Goal: Find specific page/section: Find specific page/section

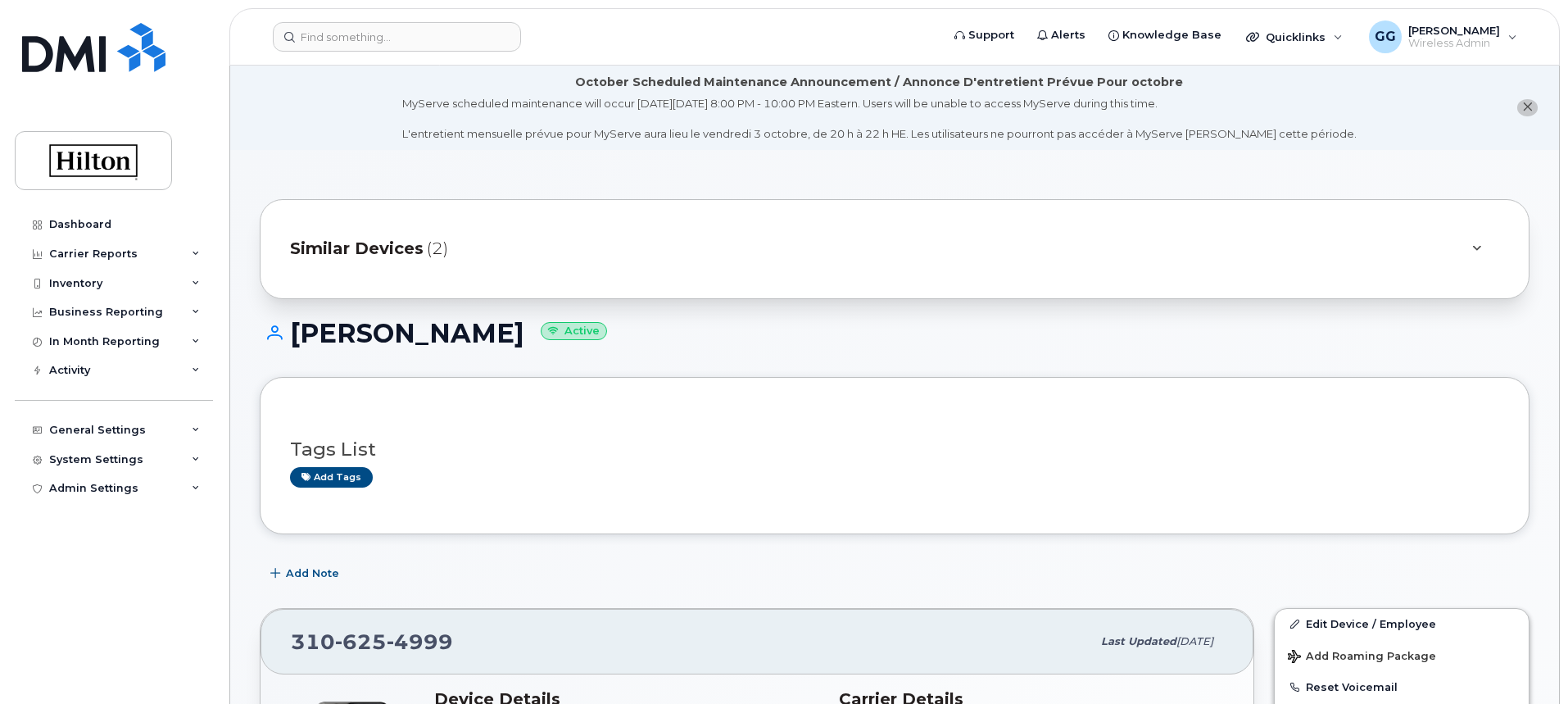
scroll to position [410, 0]
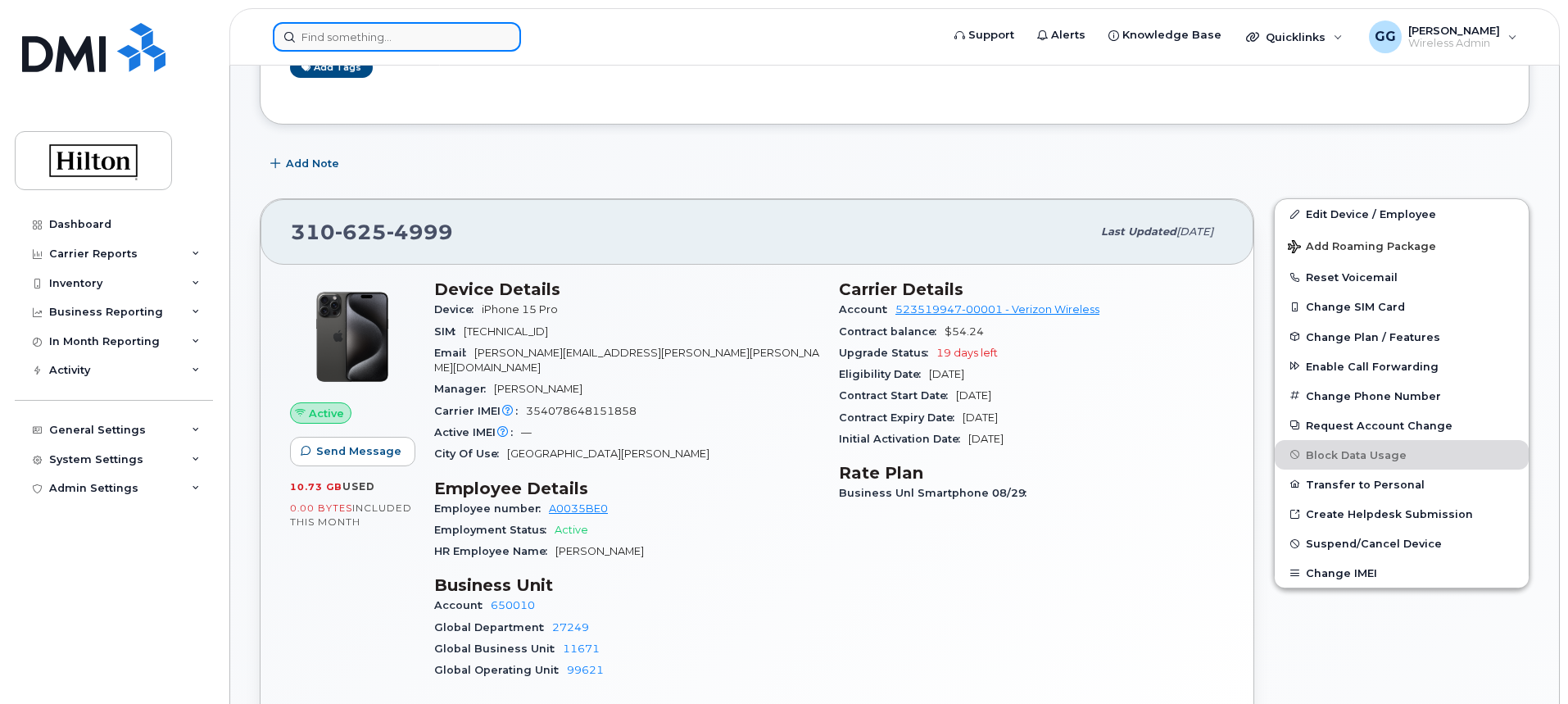
click at [417, 29] on input at bounding box center [397, 37] width 248 height 29
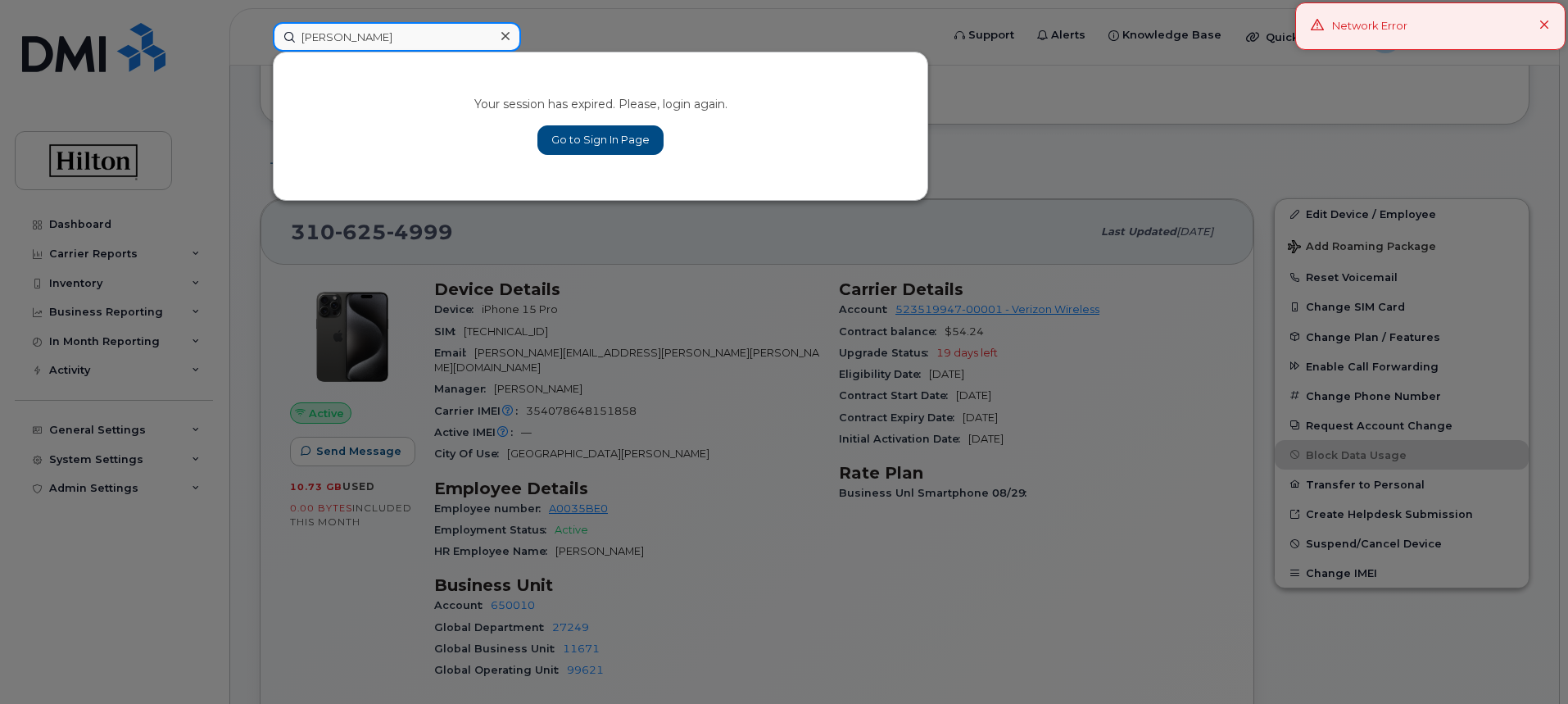
type input "gabriel w"
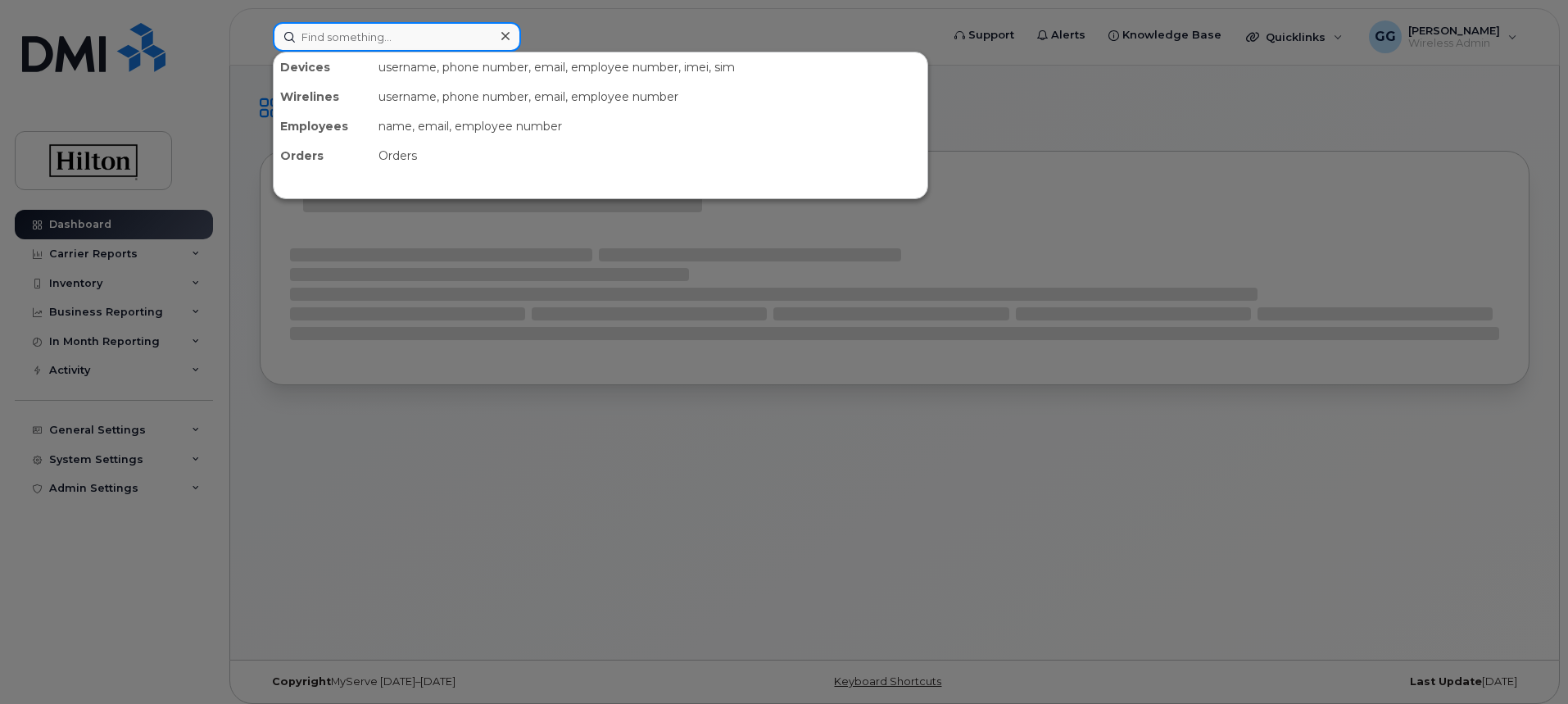
click at [370, 44] on input at bounding box center [397, 37] width 248 height 29
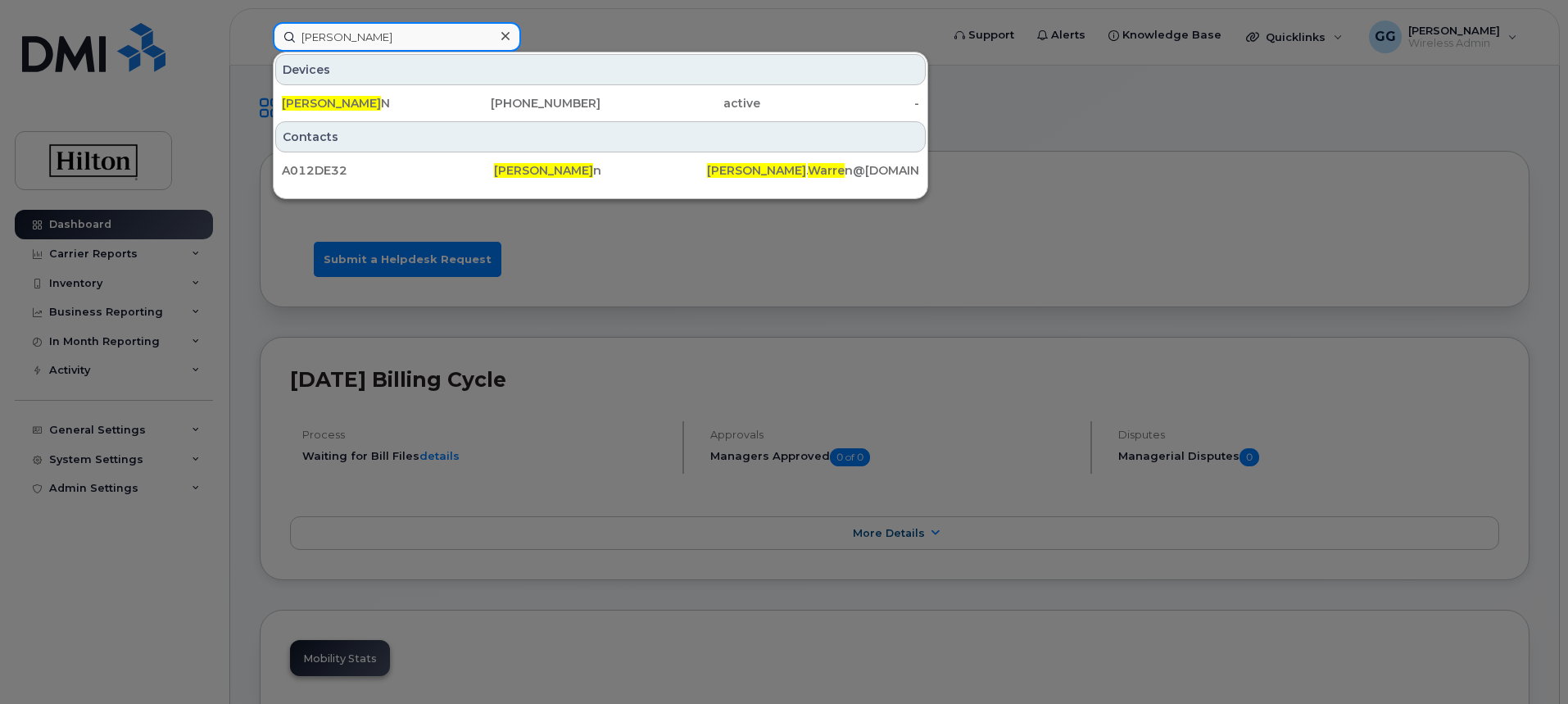
click at [420, 31] on input "gabriel warre" at bounding box center [397, 37] width 248 height 29
drag, startPoint x: 411, startPoint y: 37, endPoint x: 310, endPoint y: 44, distance: 101.2
click at [285, 44] on input "gabriel warre" at bounding box center [397, 37] width 248 height 29
paste input "o 8083722088"
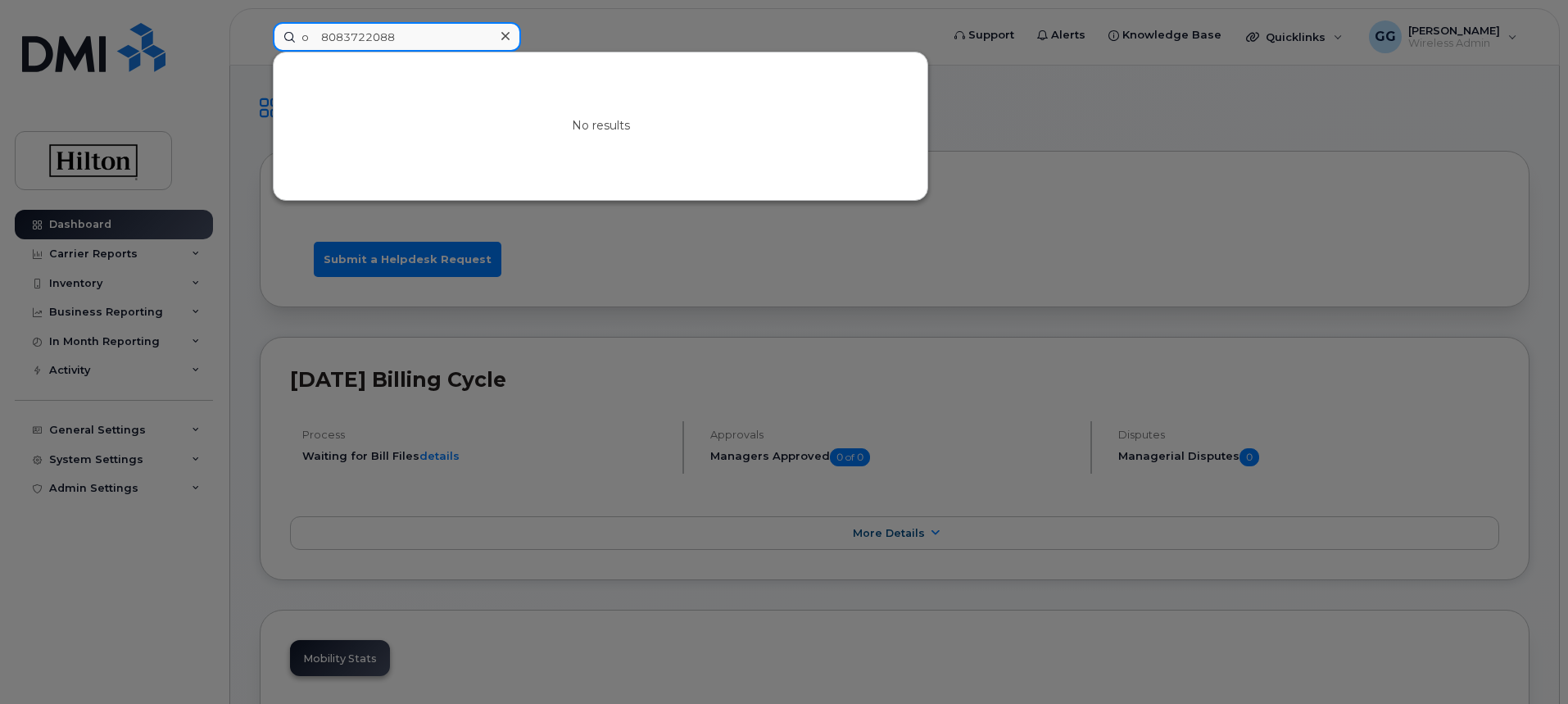
click at [441, 36] on input "o 8083722088" at bounding box center [397, 37] width 248 height 29
drag, startPoint x: 441, startPoint y: 37, endPoint x: 336, endPoint y: 34, distance: 105.0
click at [287, 38] on input "o 8083722088" at bounding box center [397, 37] width 248 height 29
click at [337, 34] on input "o 8083722088" at bounding box center [397, 37] width 248 height 29
drag, startPoint x: 403, startPoint y: 35, endPoint x: 318, endPoint y: 33, distance: 85.0
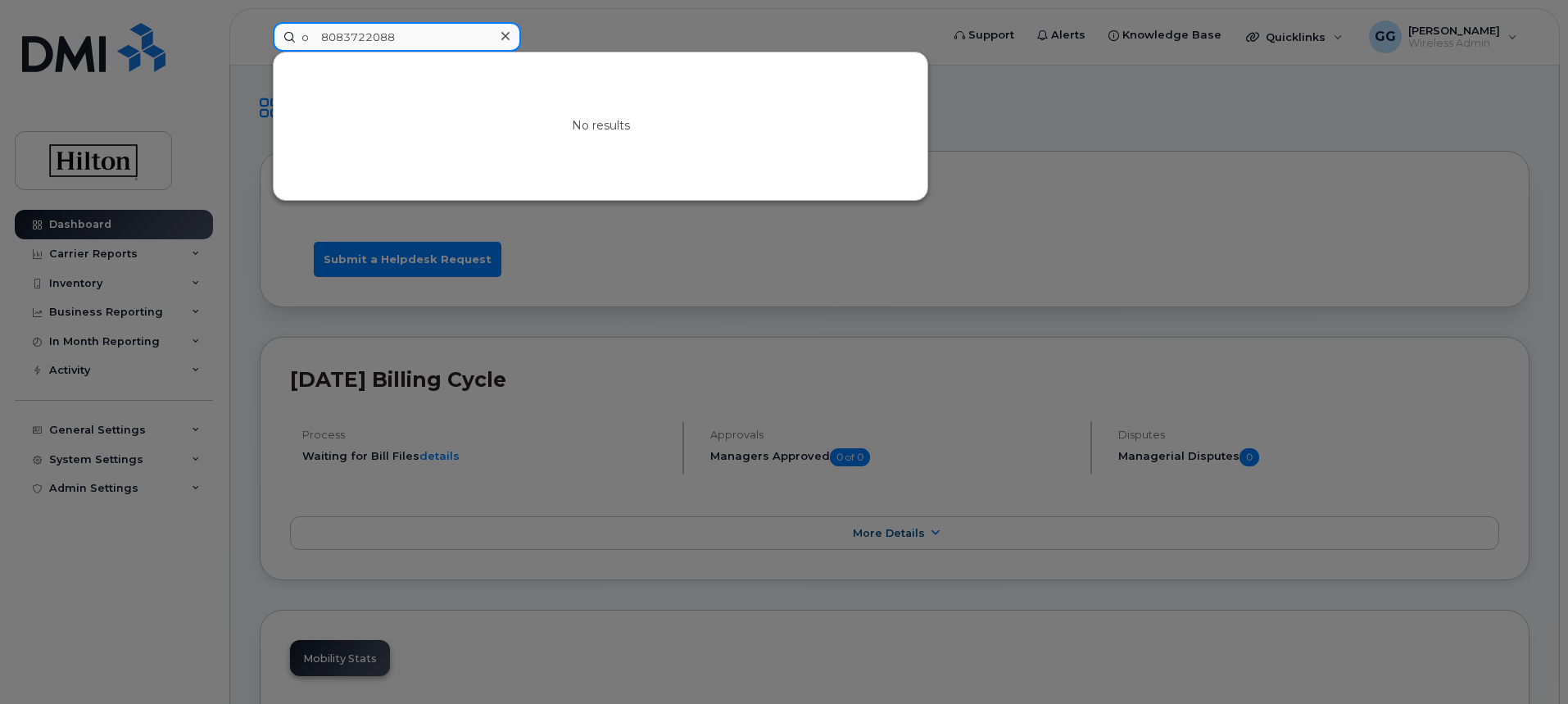
click at [318, 33] on input "o 8083722088" at bounding box center [397, 37] width 248 height 29
paste input "o 443891463"
click at [328, 44] on input "o o 4438914638" at bounding box center [397, 37] width 248 height 29
click at [326, 40] on input "4438914638" at bounding box center [397, 37] width 248 height 29
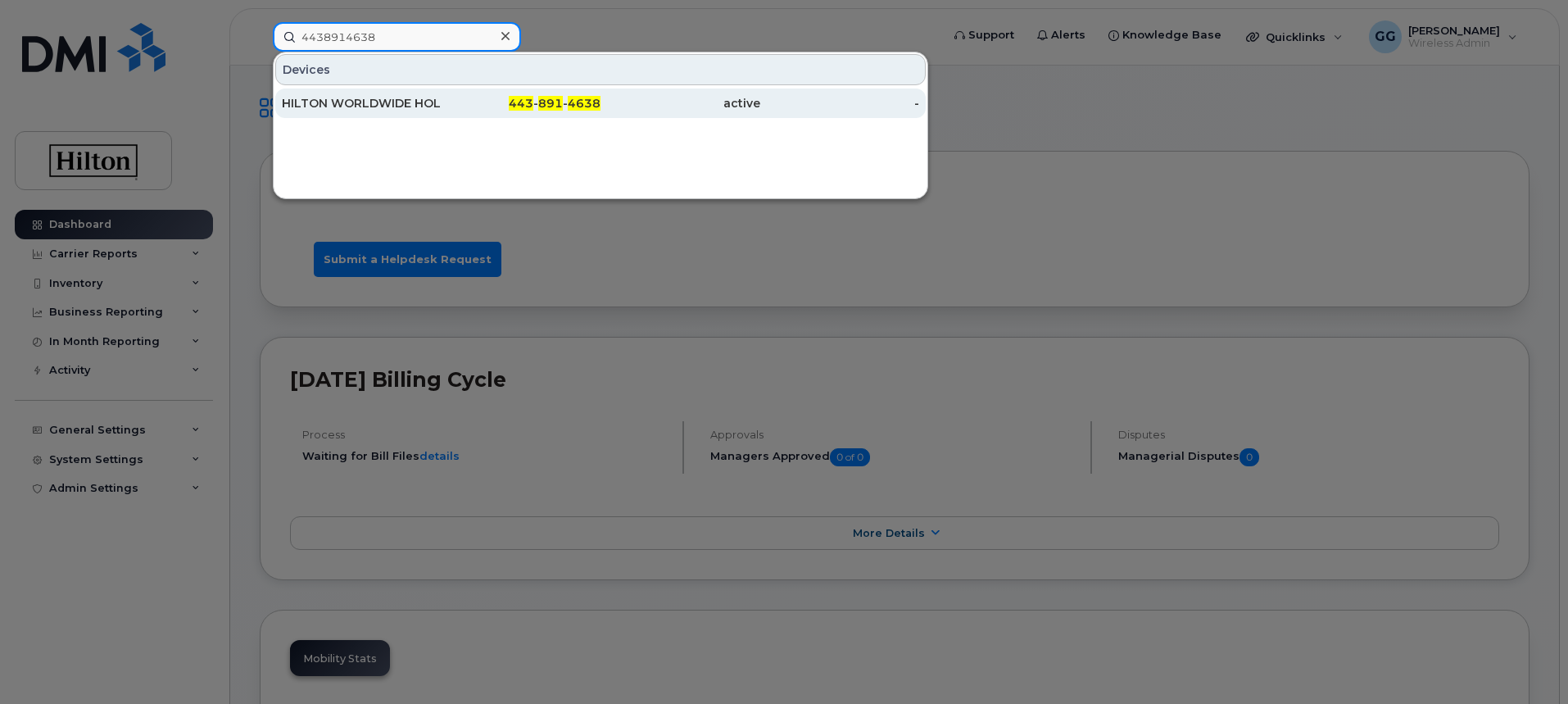
type input "4438914638"
click at [436, 107] on div "HILTON WORLDWIDE HOLDINGS INC." at bounding box center [361, 103] width 160 height 16
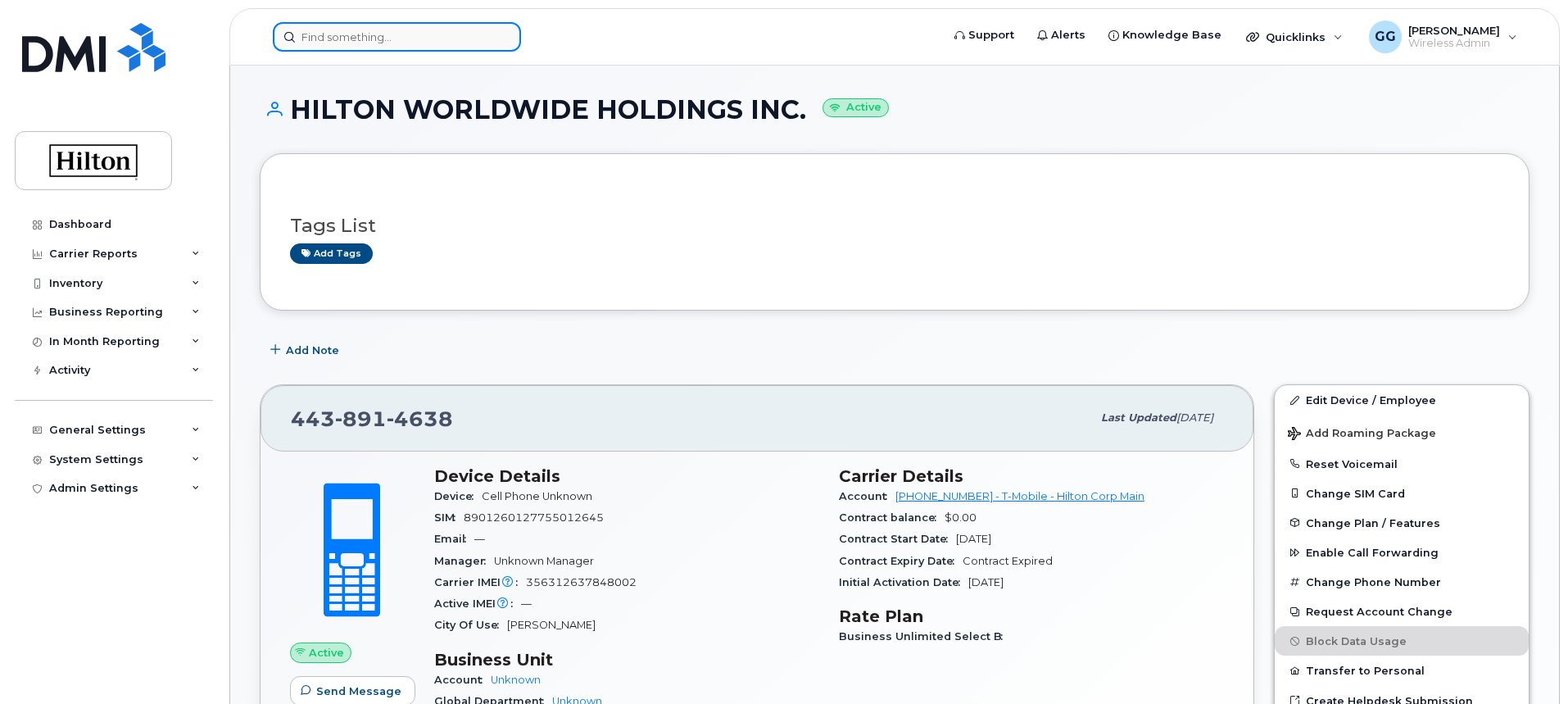
click at [358, 39] on input at bounding box center [397, 37] width 248 height 29
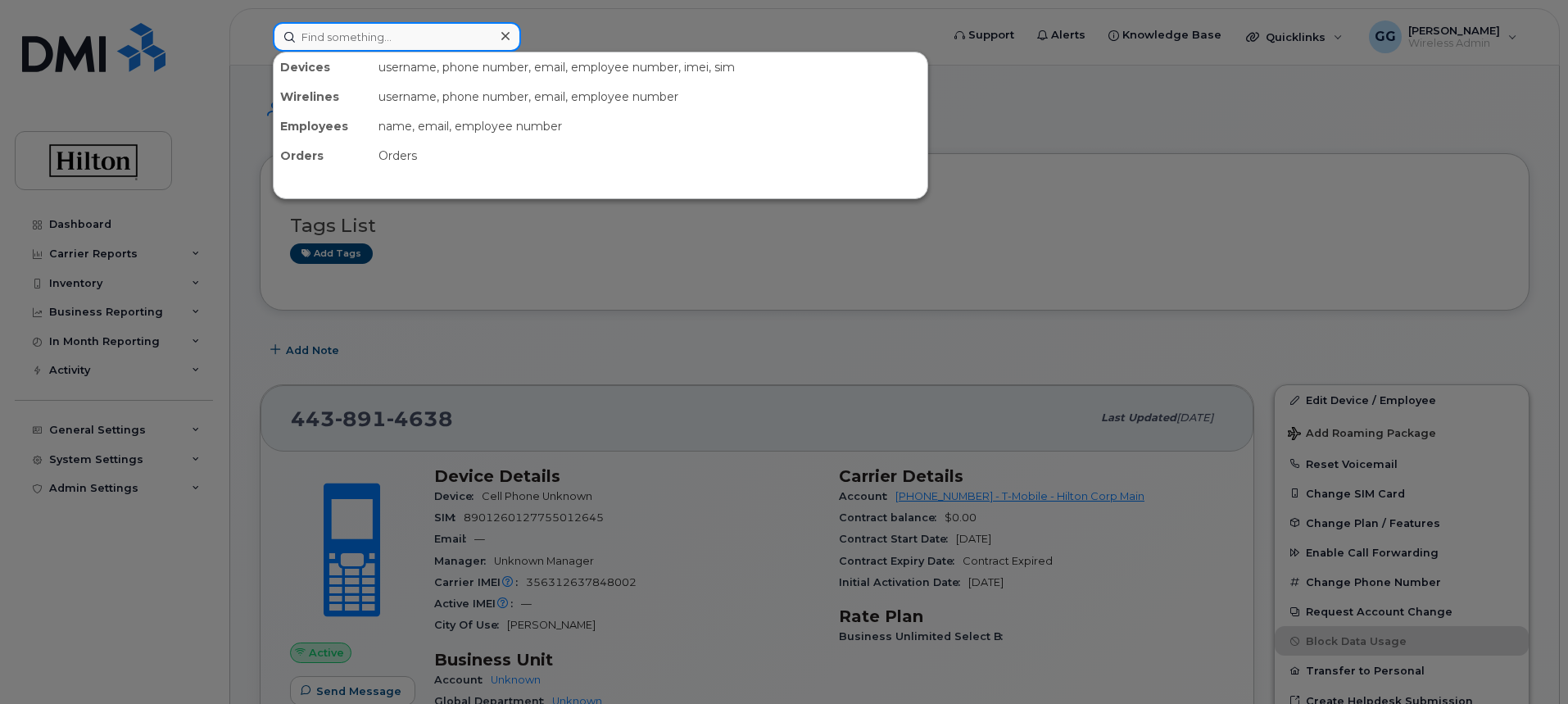
paste input "Brandon Miller"
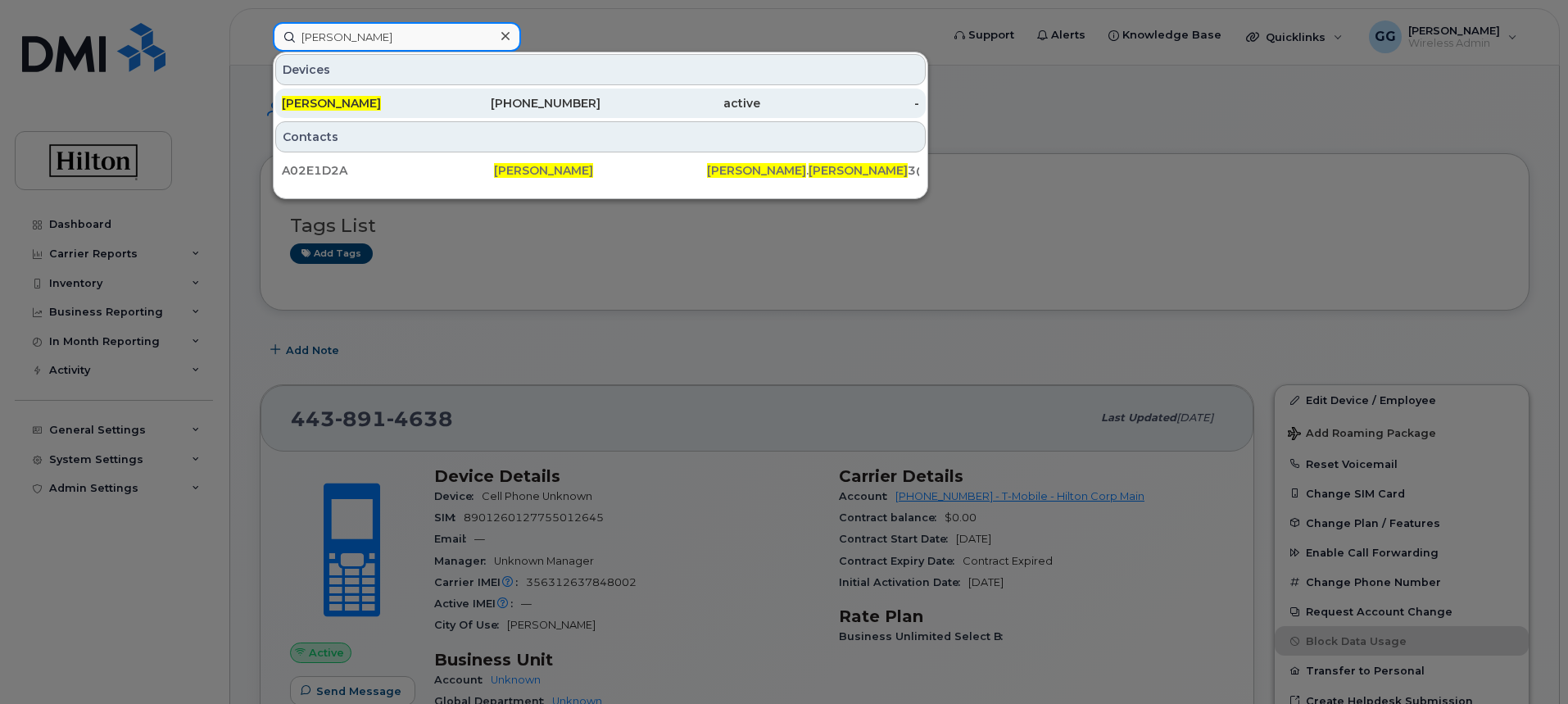
type input "Brandon Miller"
click at [381, 98] on span "BRANDON MILLER" at bounding box center [331, 103] width 99 height 15
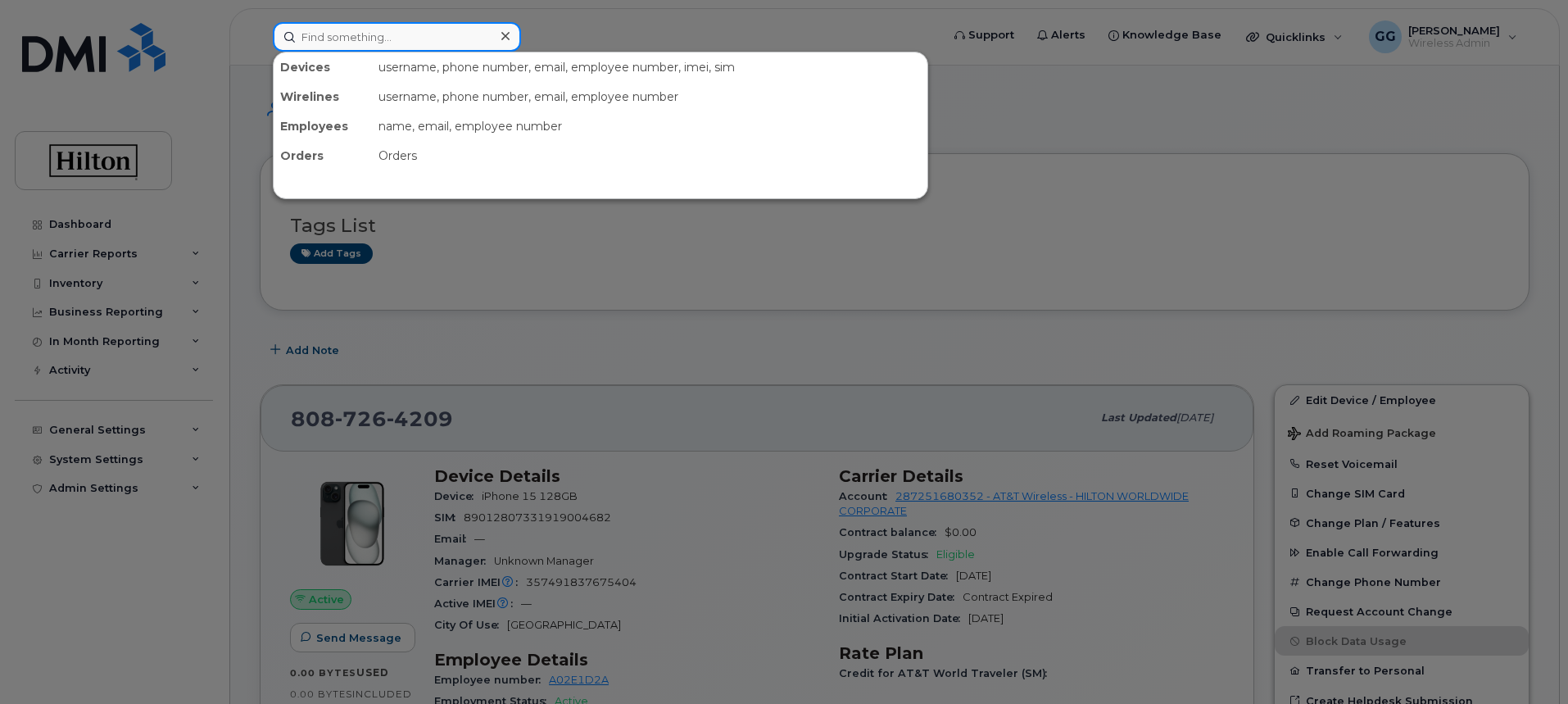
click at [378, 41] on input at bounding box center [397, 37] width 248 height 29
click at [393, 33] on input at bounding box center [397, 37] width 248 height 29
paste input "Nathaniel Hayward"
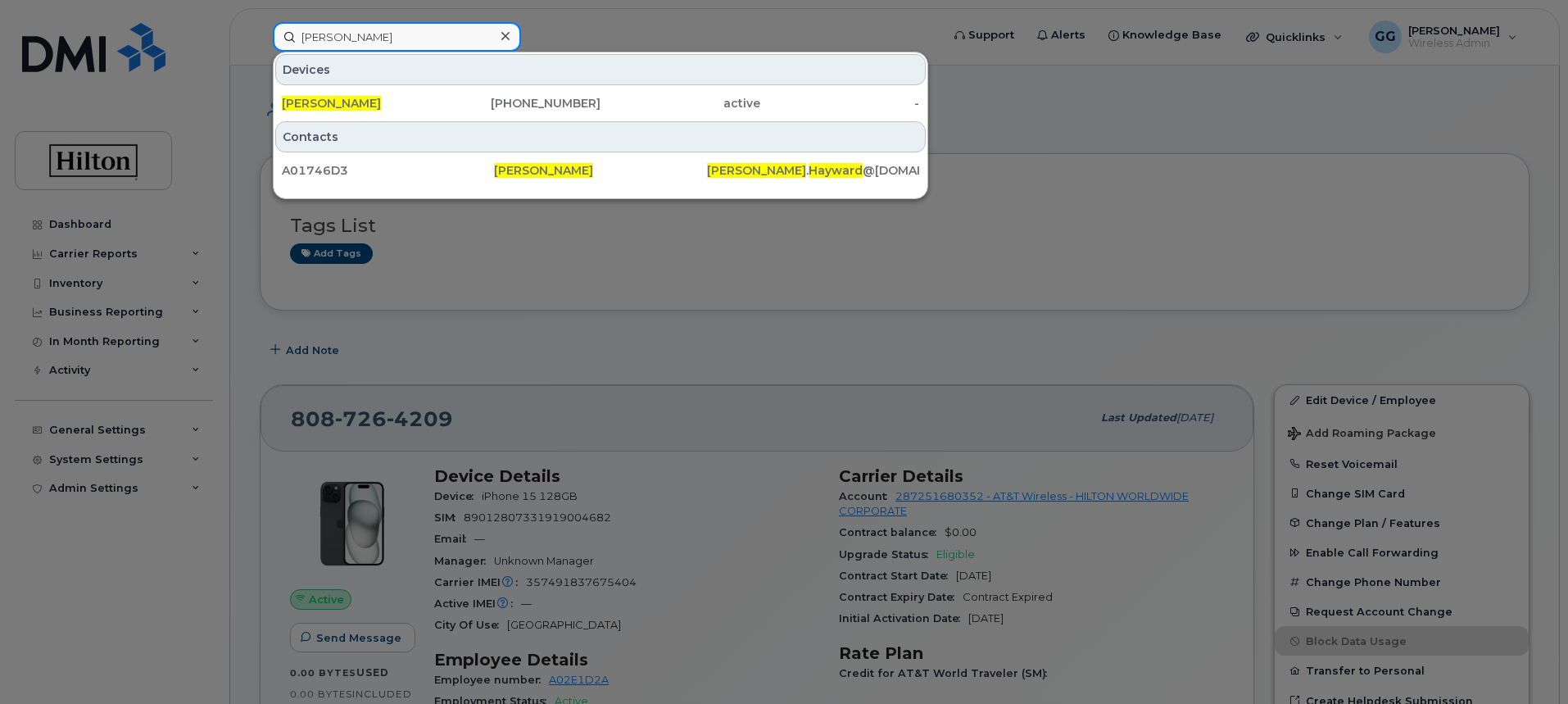
click at [471, 24] on input "Nathaniel Hayward" at bounding box center [397, 37] width 248 height 29
drag, startPoint x: 436, startPoint y: 24, endPoint x: 295, endPoint y: 46, distance: 142.7
click at [268, 49] on div "Nathaniel Hayward Devices Nathaniel Hayward 443-983-4963 active - Contacts A017…" at bounding box center [601, 37] width 683 height 29
paste input "Brandon Miller"
click at [396, 48] on input "Brandon Miller" at bounding box center [397, 37] width 248 height 29
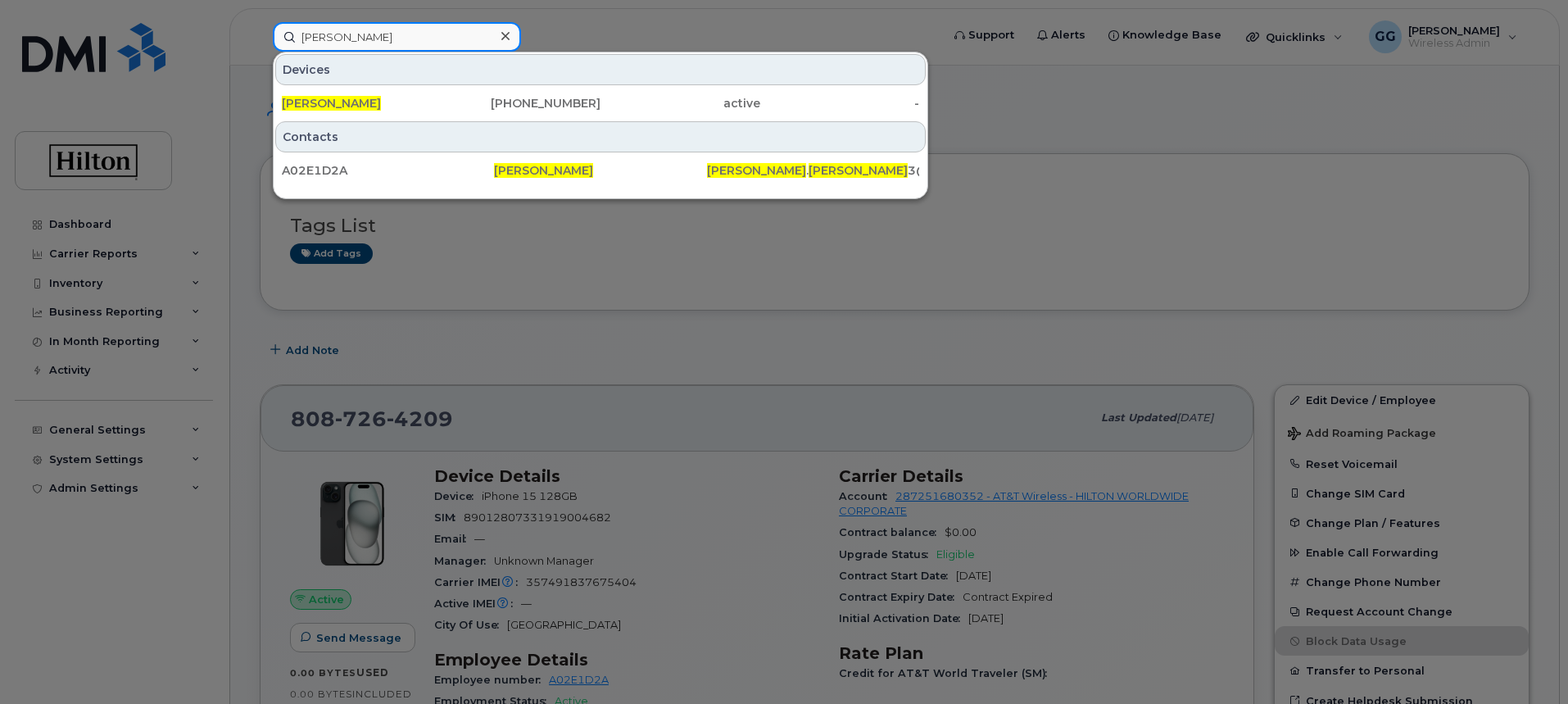
drag, startPoint x: 385, startPoint y: 39, endPoint x: 71, endPoint y: 81, distance: 316.8
click at [260, 51] on div "Brandon Miller Devices BRANDON MILLER 808-726-4209 active - Contacts A02E1D2A B…" at bounding box center [601, 37] width 683 height 29
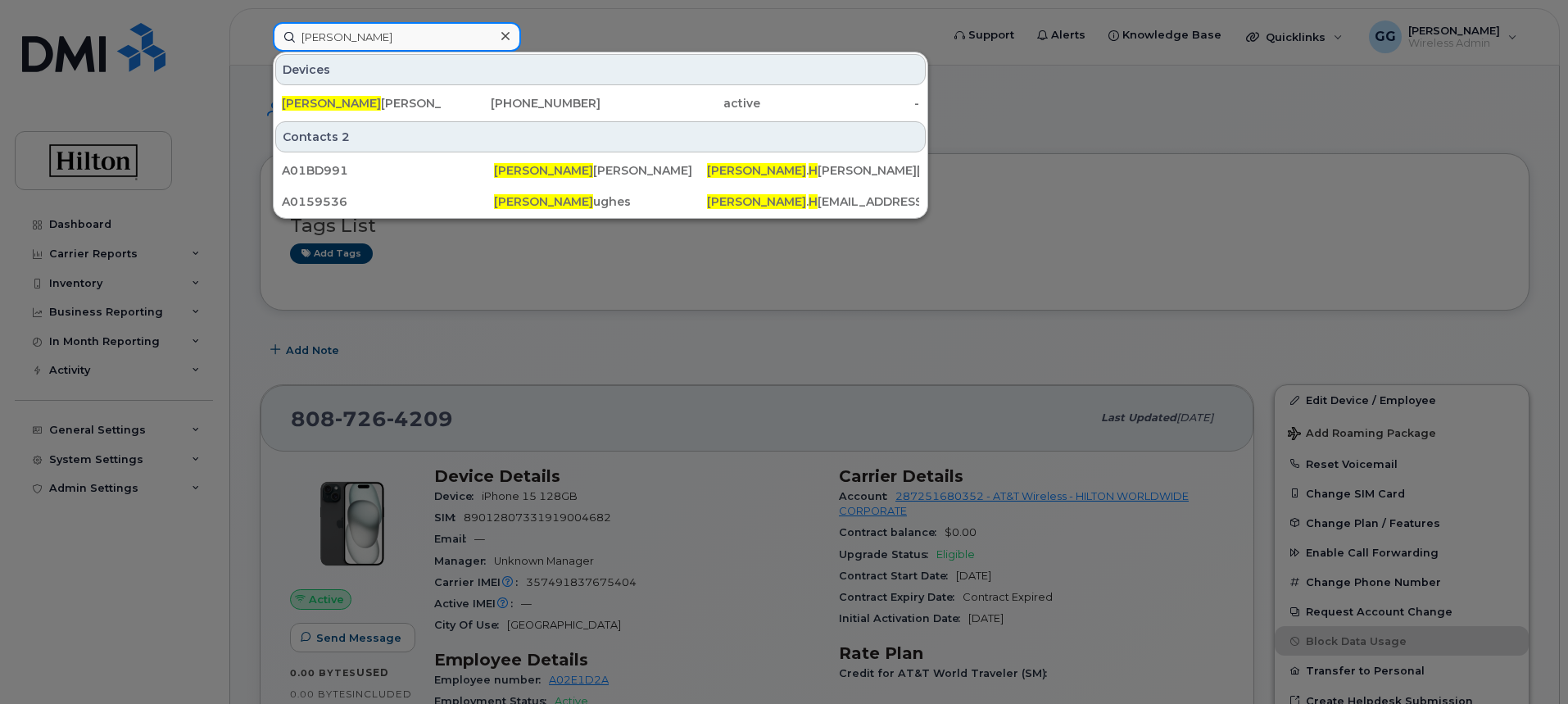
click at [314, 41] on input "nathan h" at bounding box center [397, 37] width 248 height 29
drag, startPoint x: 365, startPoint y: 38, endPoint x: 286, endPoint y: 40, distance: 79.0
click at [286, 40] on input "nathan h" at bounding box center [397, 37] width 248 height 29
paste input "Nathaniel Hayward"
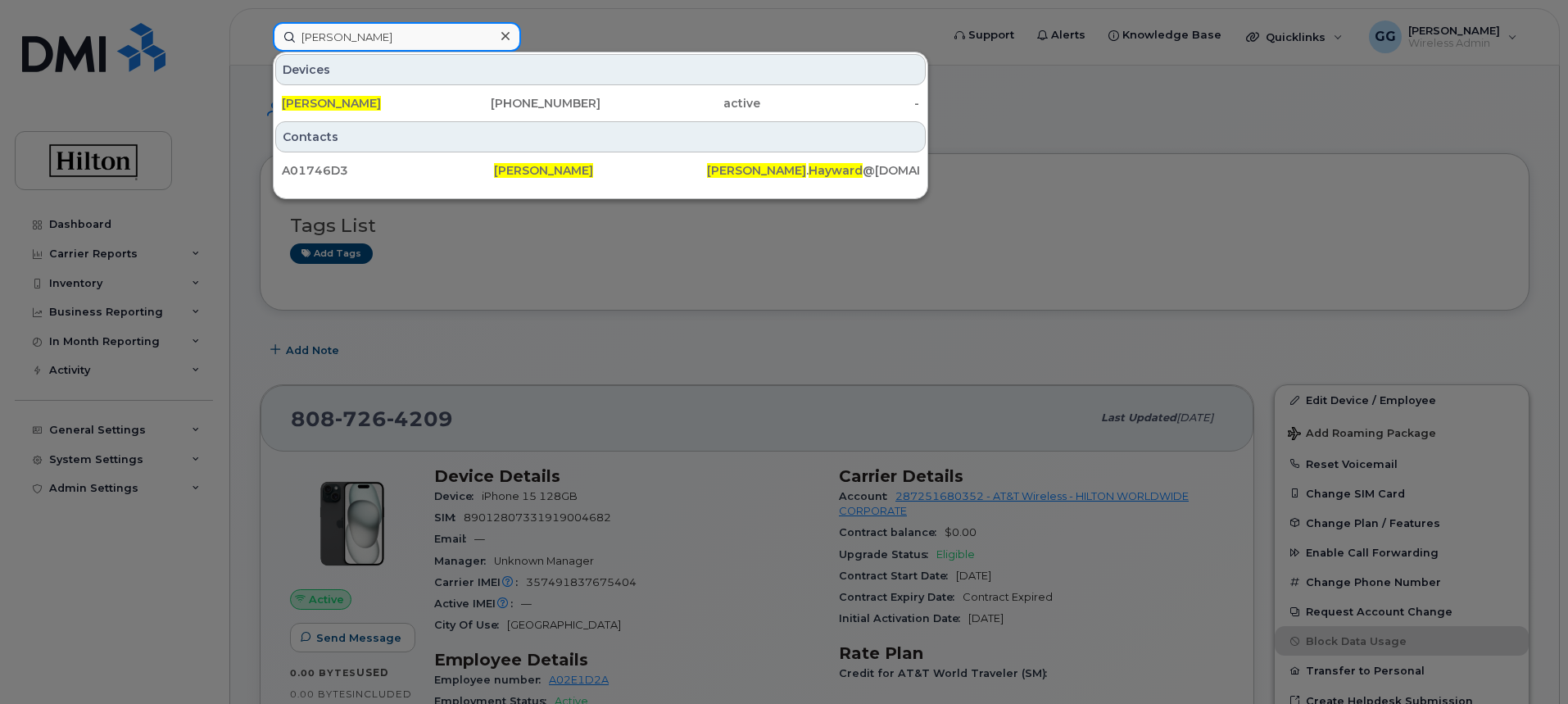
drag, startPoint x: 412, startPoint y: 24, endPoint x: 276, endPoint y: 46, distance: 137.8
click at [276, 46] on input "Nathaniel Hayward" at bounding box center [397, 37] width 248 height 29
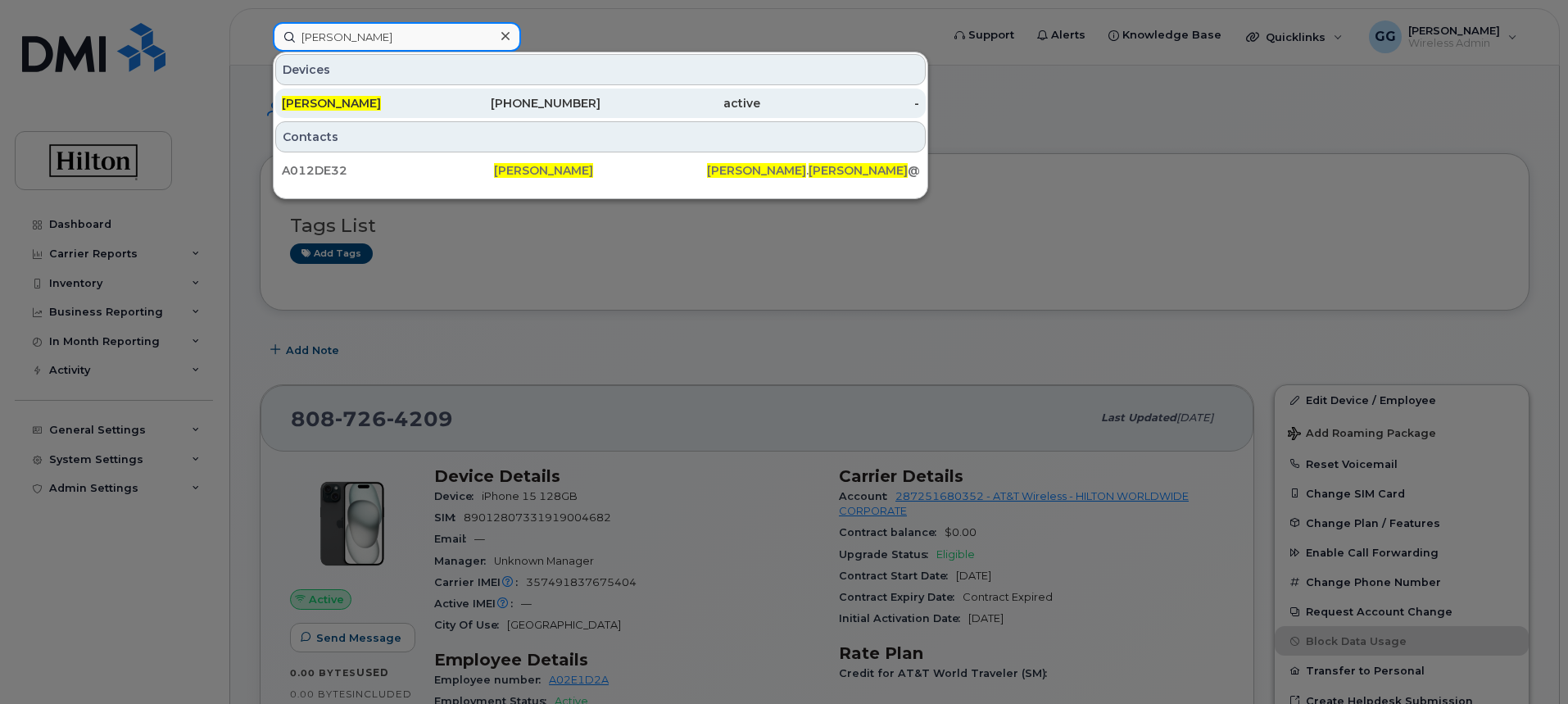
type input "GAbriel warren"
click at [354, 96] on div "[PERSON_NAME]" at bounding box center [361, 103] width 160 height 16
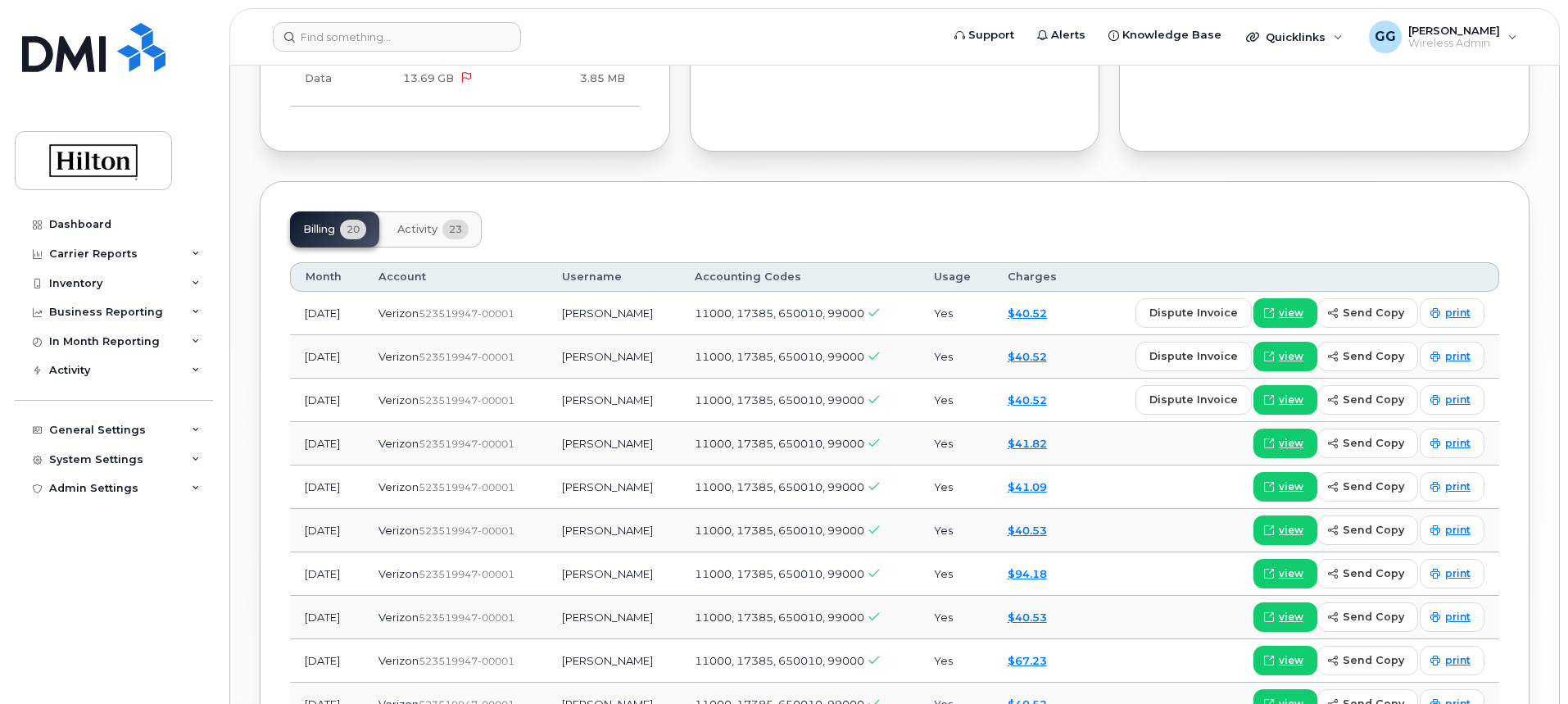
scroll to position [985, 0]
